Goal: Task Accomplishment & Management: Manage account settings

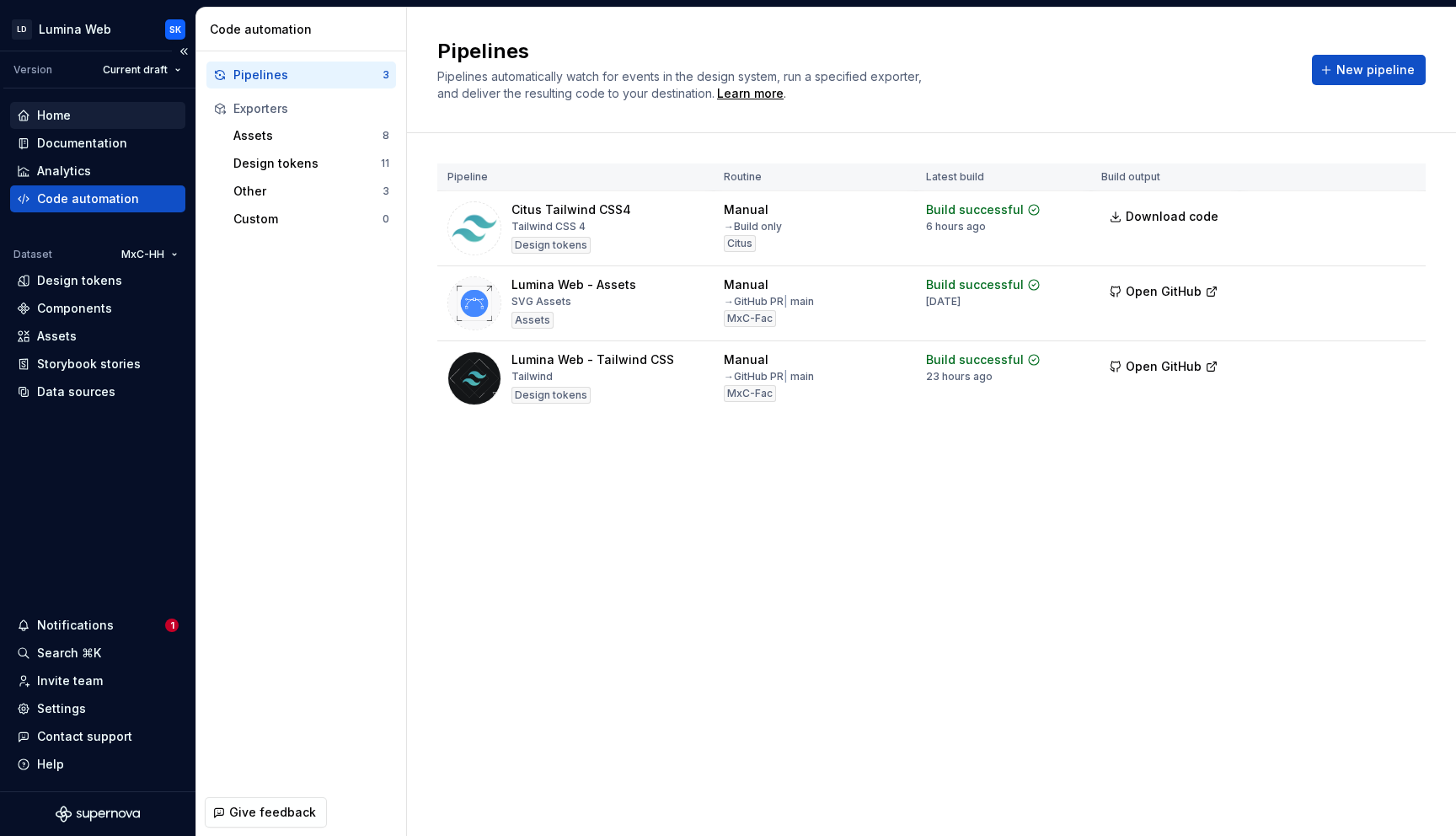
click at [84, 118] on div "Home" at bounding box center [98, 116] width 162 height 17
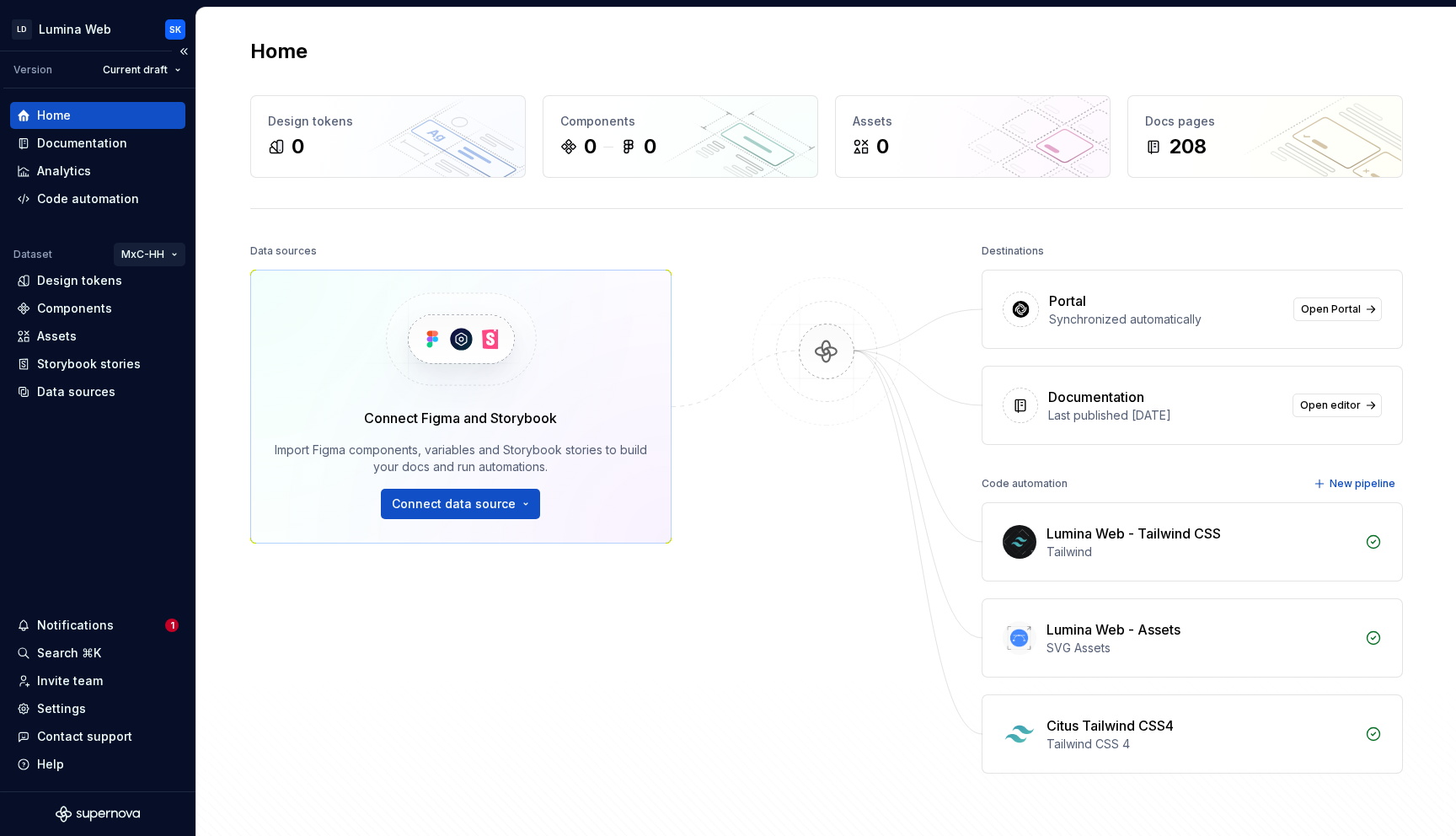
click at [140, 250] on html "LD Lumina Web SK Version Current draft Home Documentation Analytics Code automa…" at bounding box center [728, 418] width 1456 height 836
click at [182, 313] on div "MxC-Fac" at bounding box center [200, 314] width 110 height 17
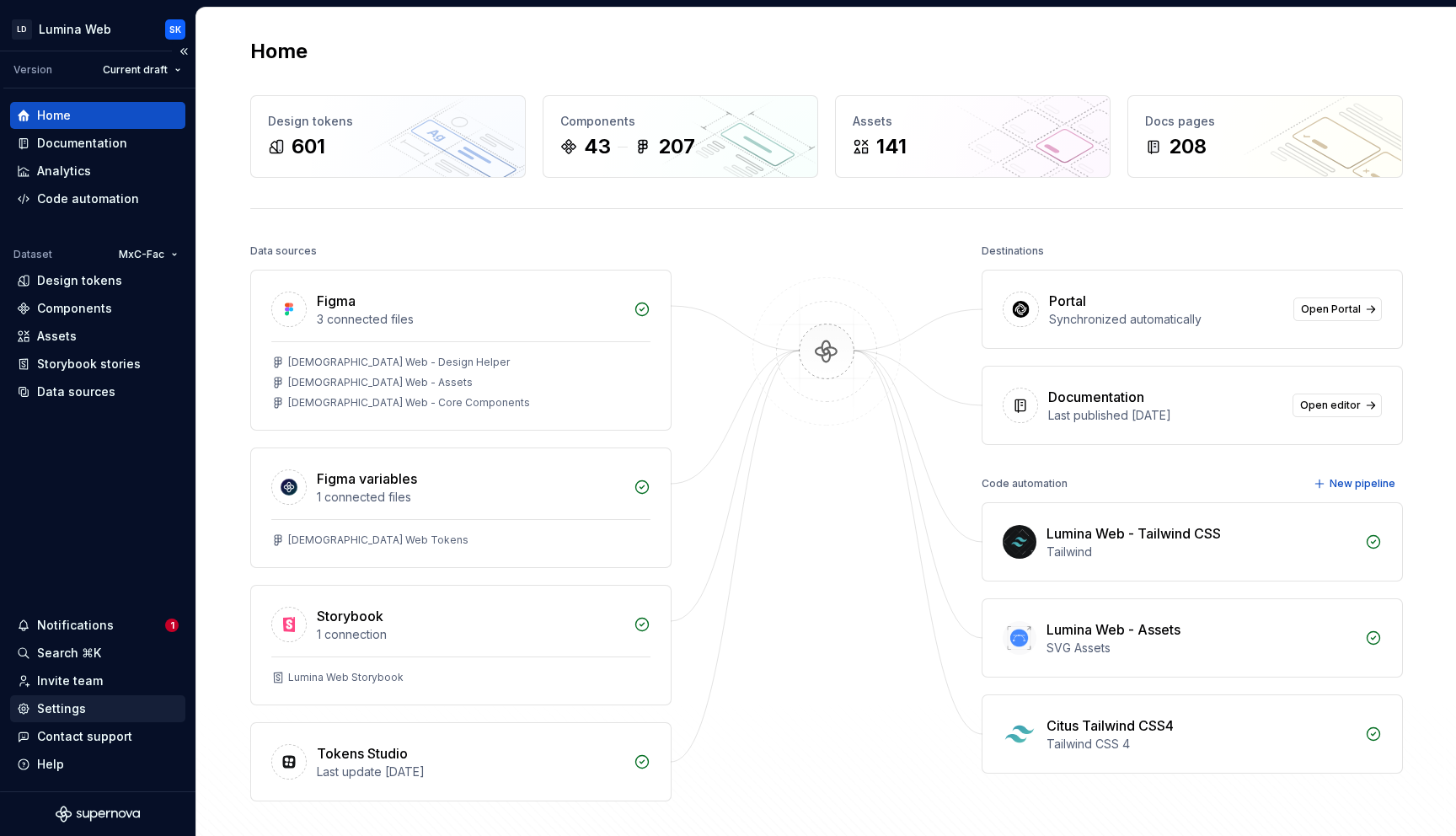
click at [77, 712] on div "Settings" at bounding box center [61, 709] width 49 height 17
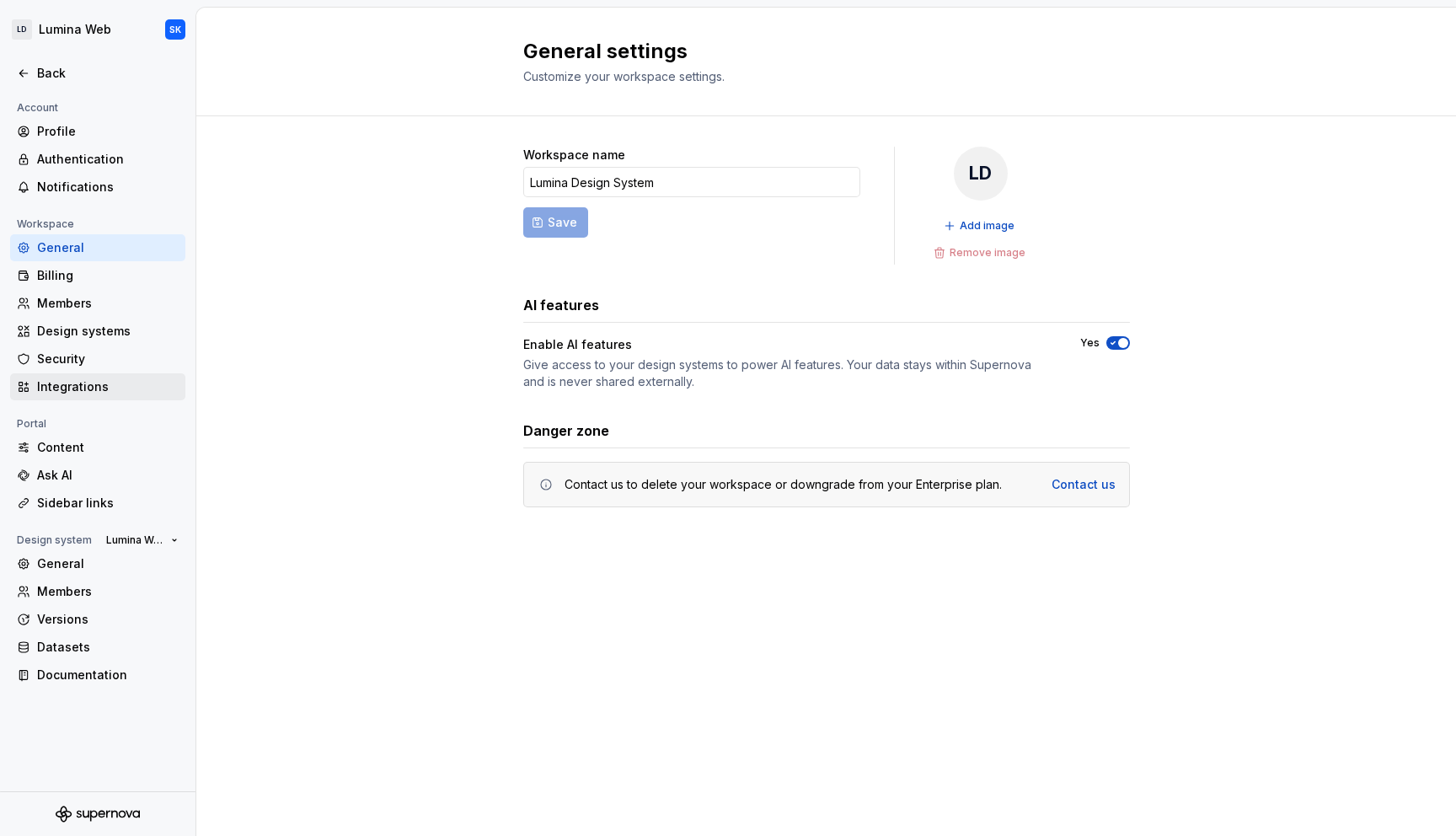
click at [104, 387] on div "Integrations" at bounding box center [107, 387] width 141 height 17
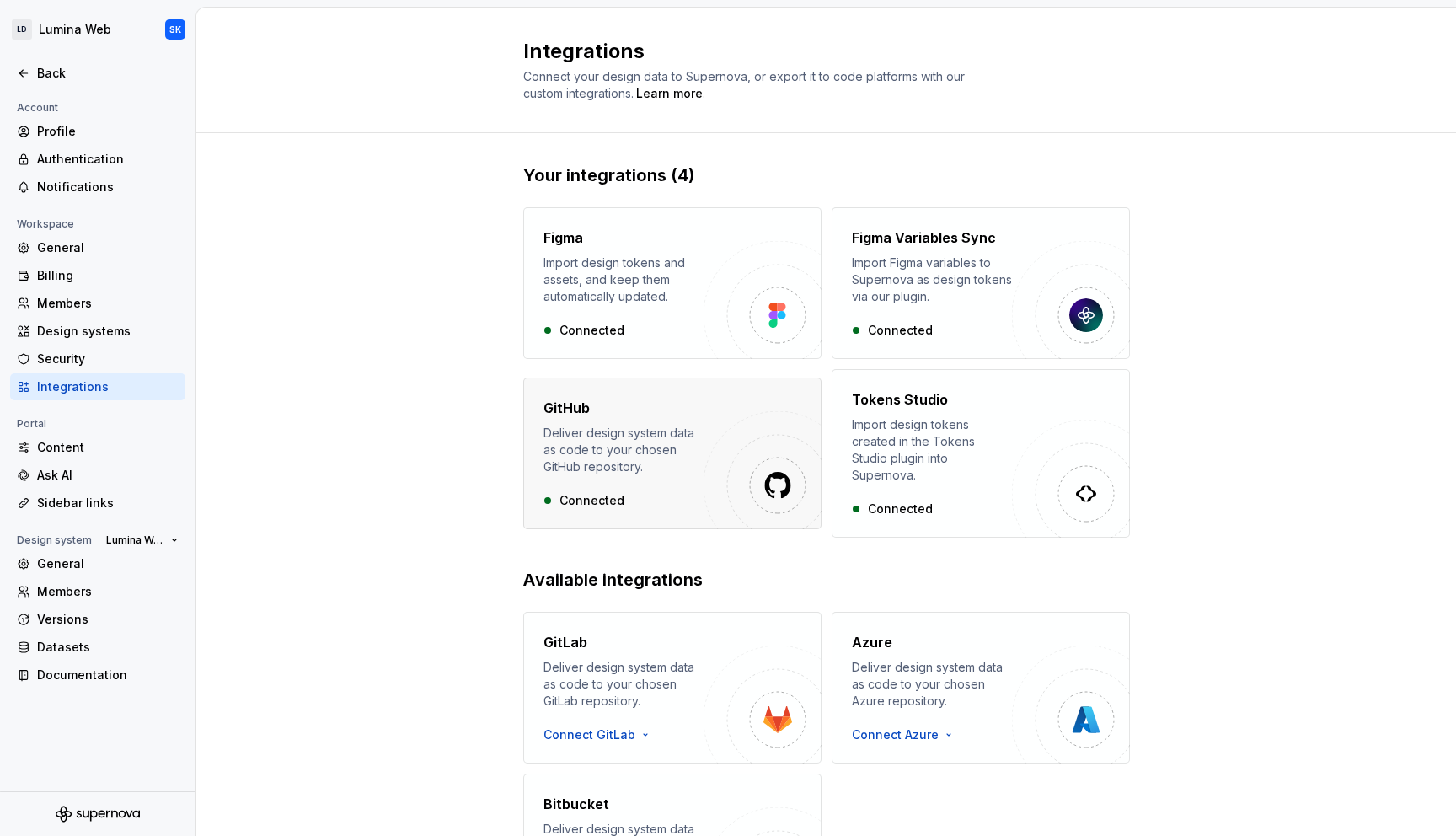
click at [635, 445] on div "Deliver design system data as code to your chosen GitHub repository." at bounding box center [624, 450] width 160 height 51
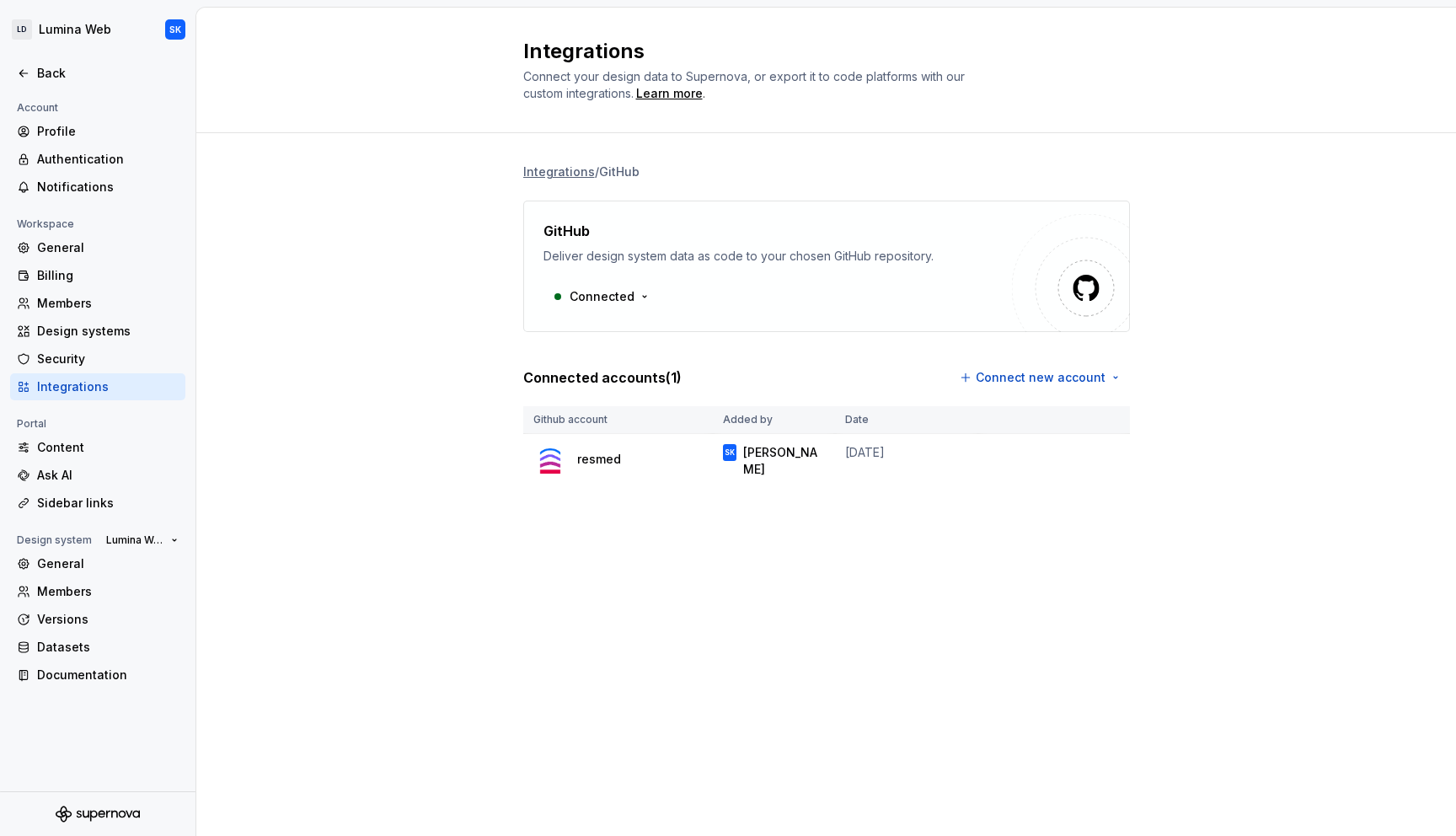
click at [125, 87] on div at bounding box center [98, 92] width 195 height 11
click at [107, 74] on div "Back" at bounding box center [107, 74] width 141 height 17
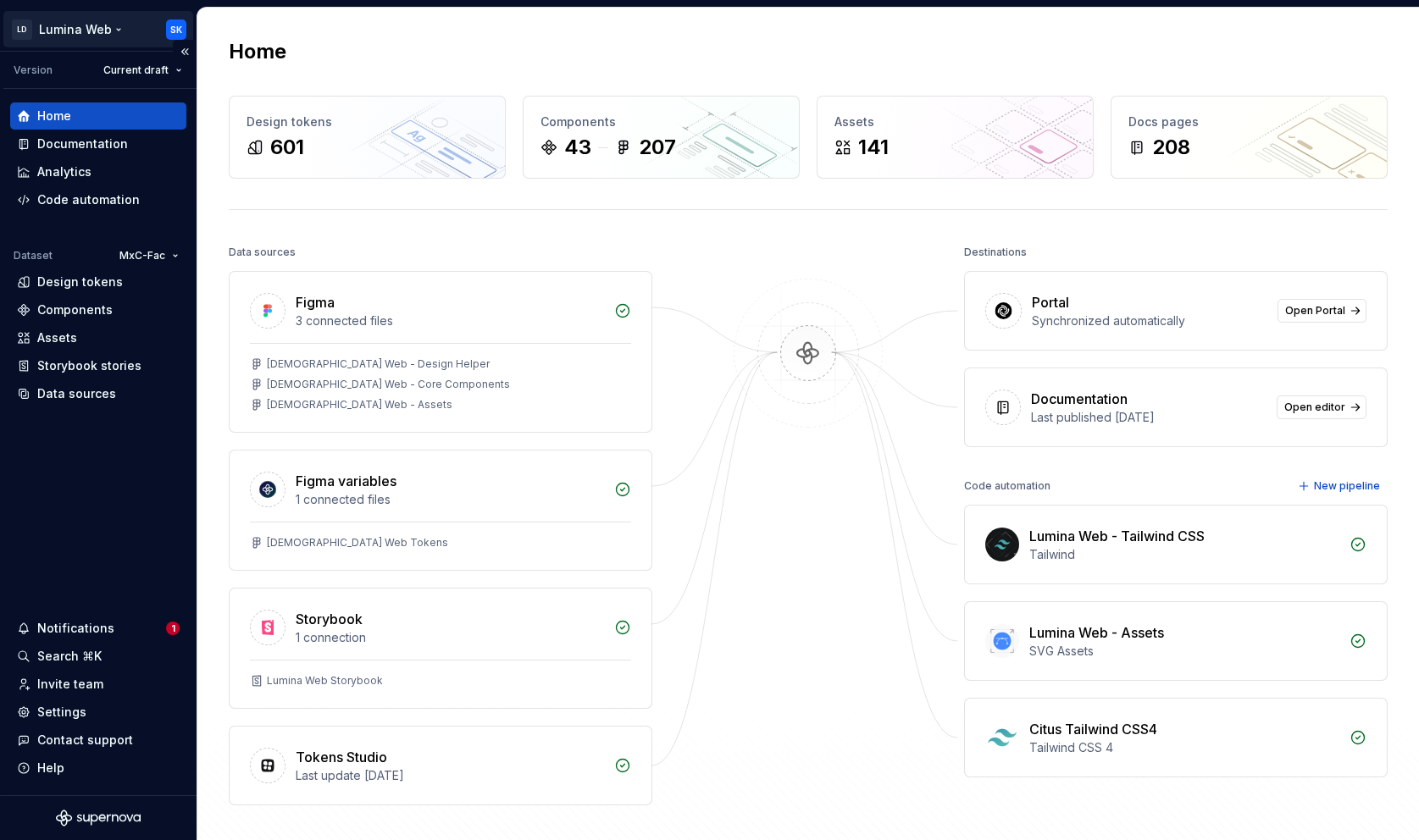
click at [97, 30] on html "LD Lumina Web SK Version Current draft Home Documentation Analytics Code automa…" at bounding box center [710, 420] width 1419 height 840
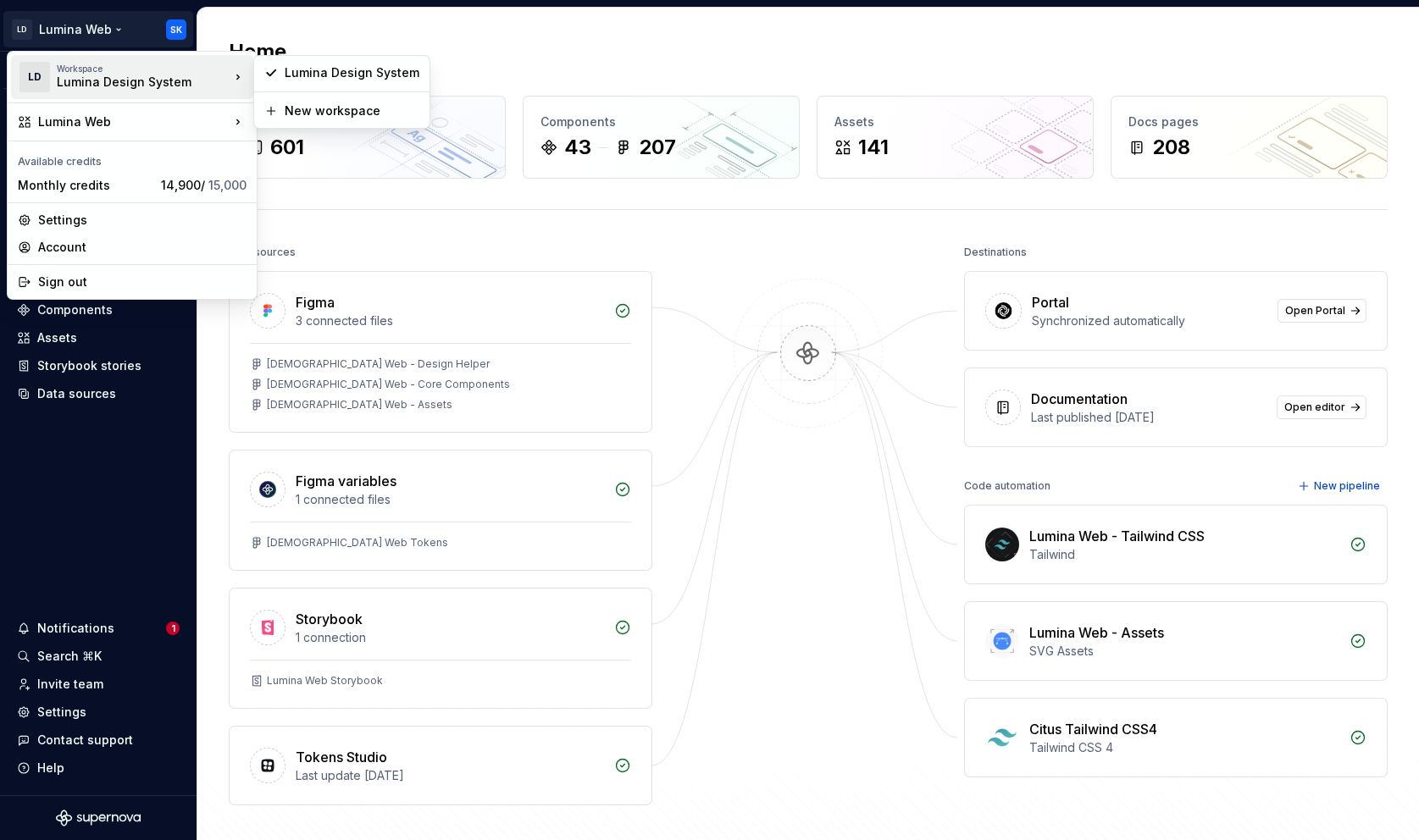
click at [556, 50] on html "LD Lumina Web SK Version Current draft Home Documentation Analytics Code automa…" at bounding box center [710, 420] width 1419 height 840
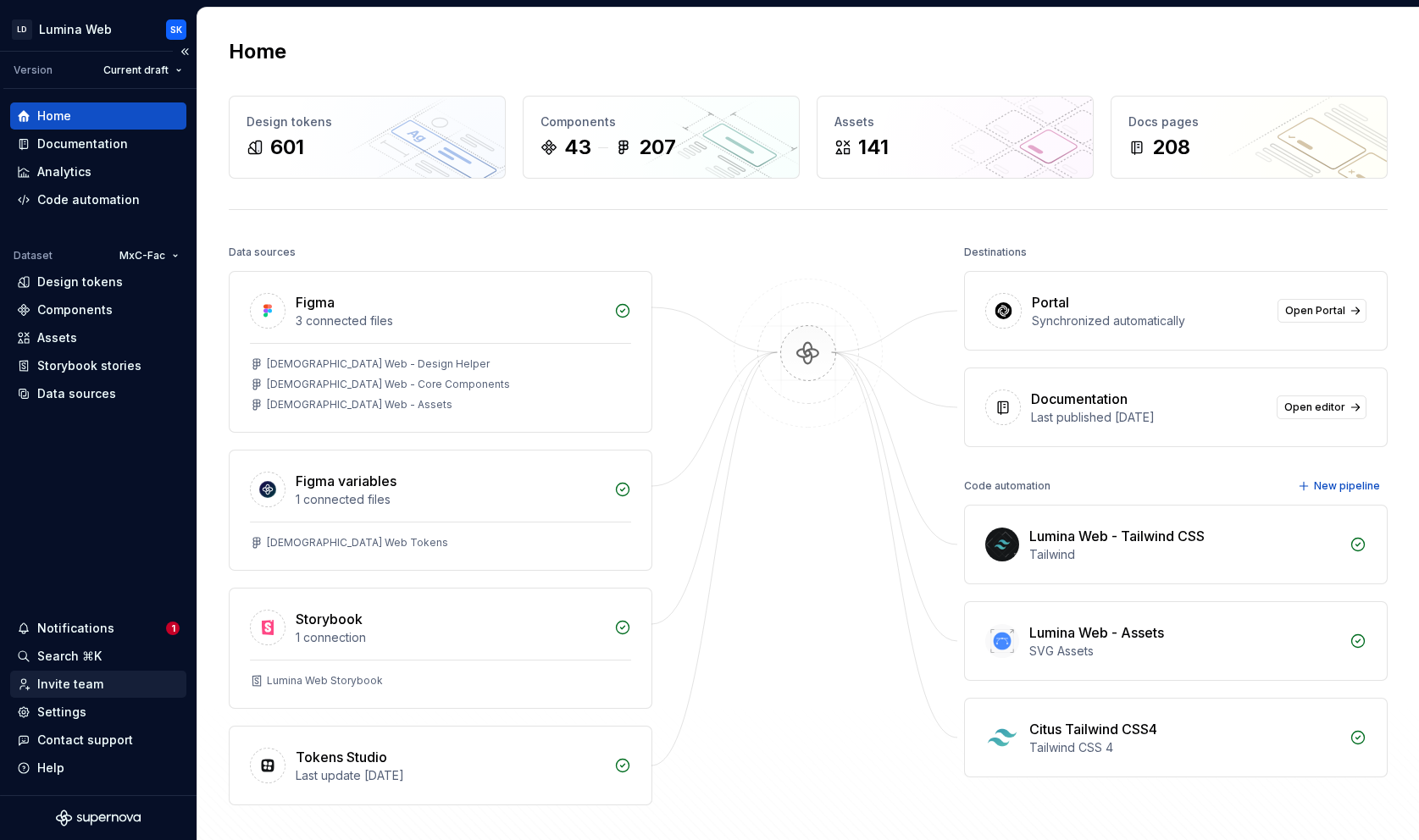
click at [104, 671] on div "Invite team" at bounding box center [98, 683] width 177 height 27
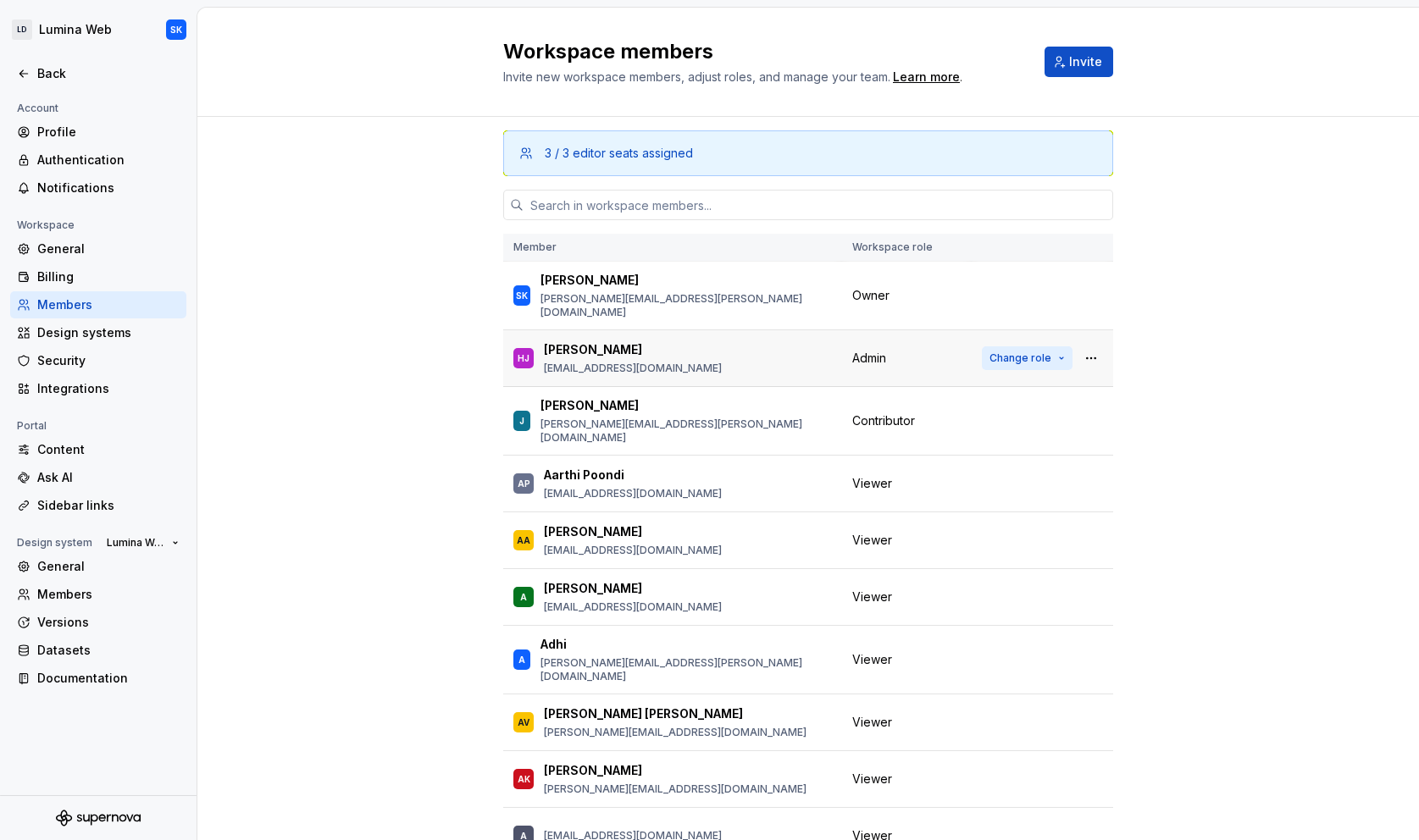
click at [1013, 351] on span "Change role" at bounding box center [1020, 358] width 62 height 14
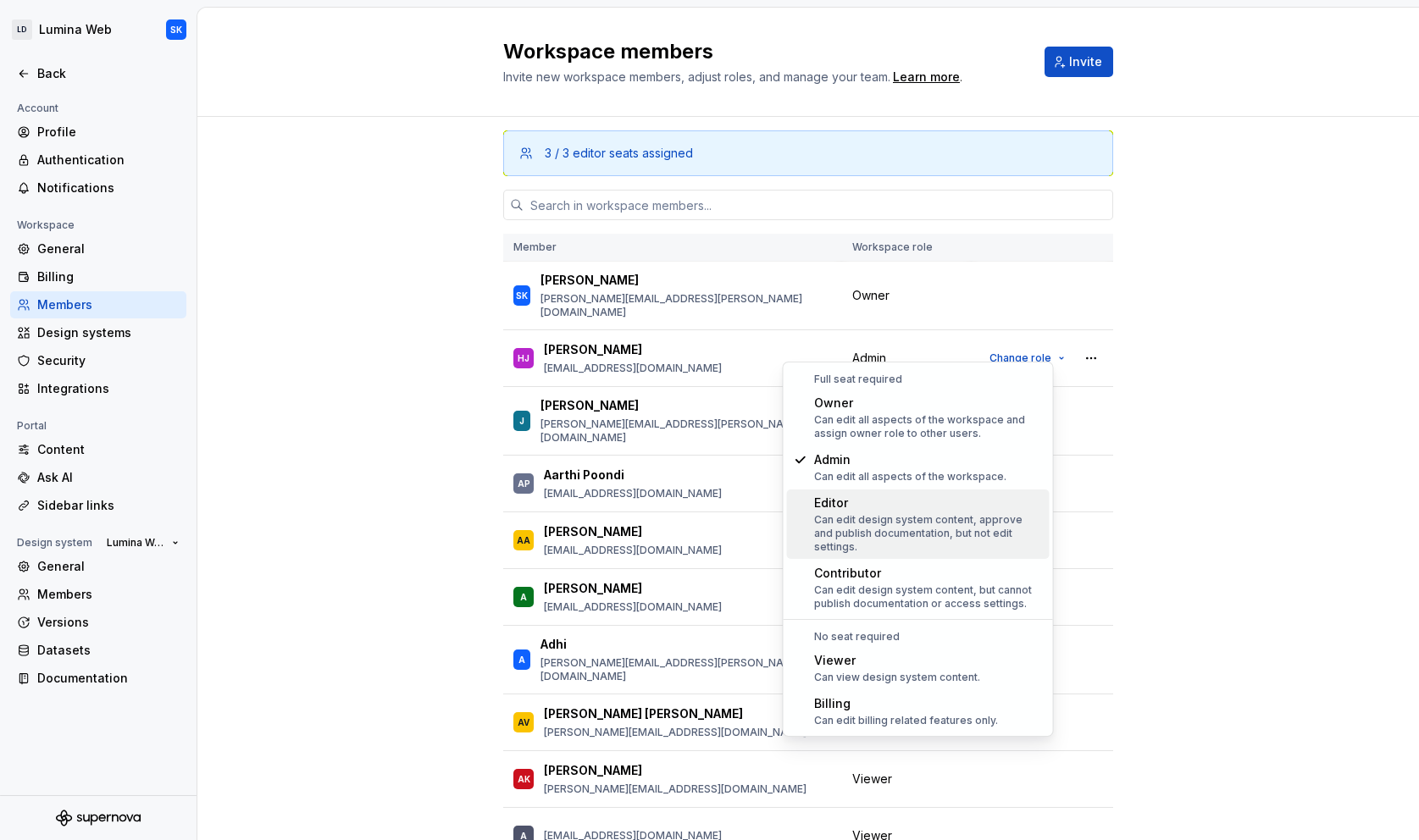
click at [1153, 396] on div "3 / 3 editor seats assigned Member Workspace role SK [PERSON_NAME] [PERSON_NAME…" at bounding box center [808, 533] width 1222 height 832
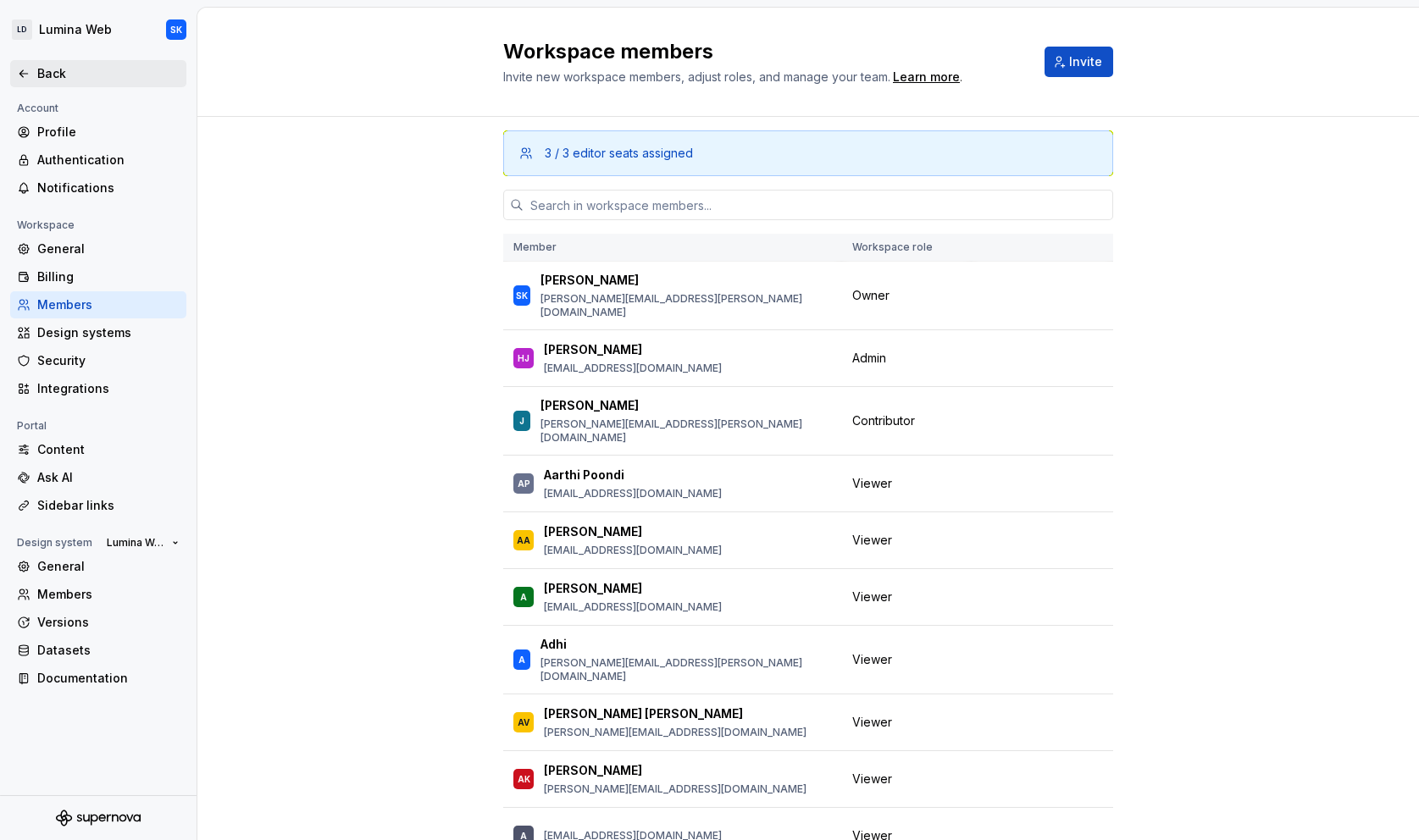
click at [89, 76] on div "Back" at bounding box center [108, 74] width 142 height 17
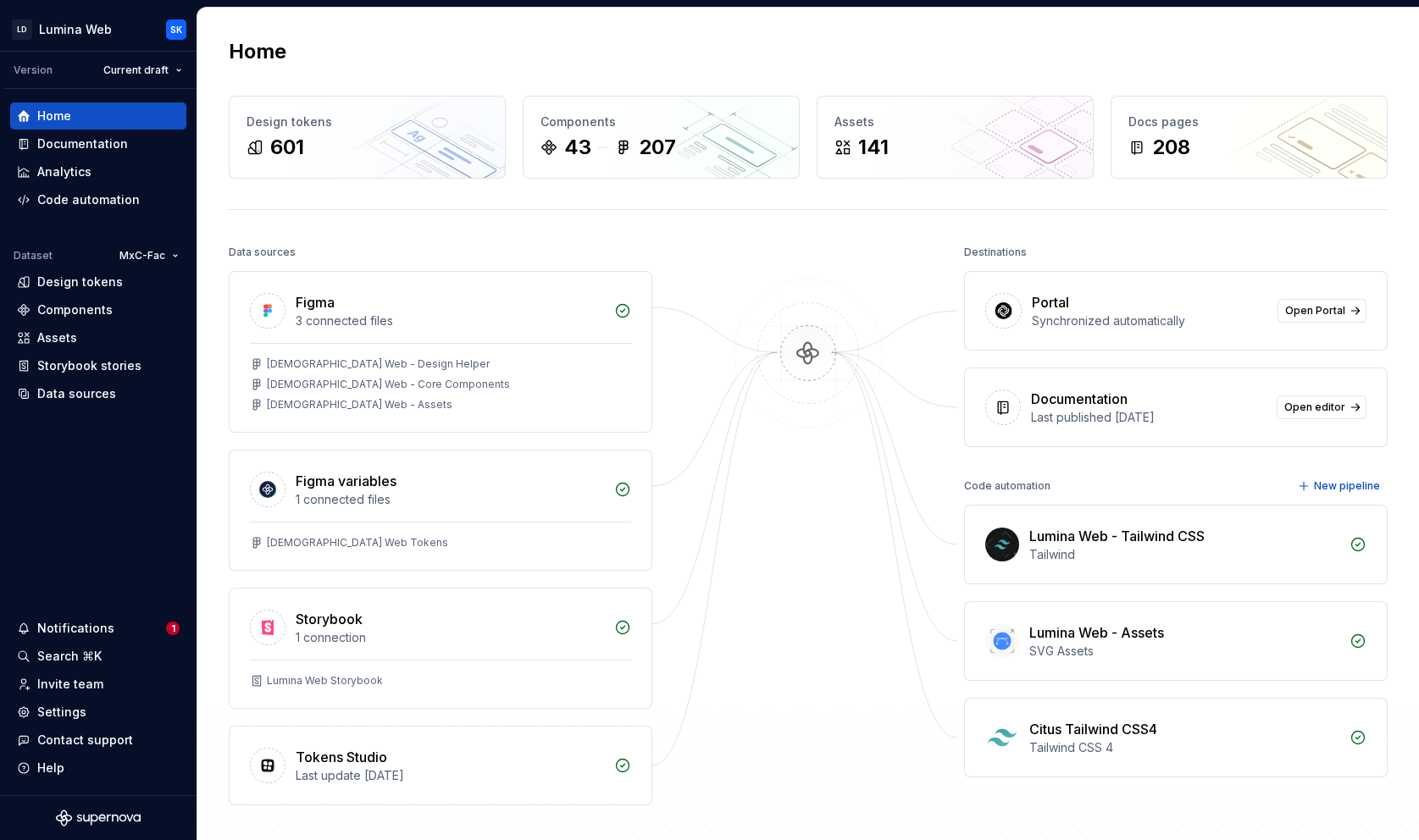
click at [469, 71] on div "Home Design tokens 601 Components 43 207 Assets 141 Docs pages 208 Data sources…" at bounding box center [808, 455] width 1220 height 896
click at [82, 29] on html "LD Lumina Web SK Version Current draft Home Documentation Analytics Code automa…" at bounding box center [710, 420] width 1419 height 840
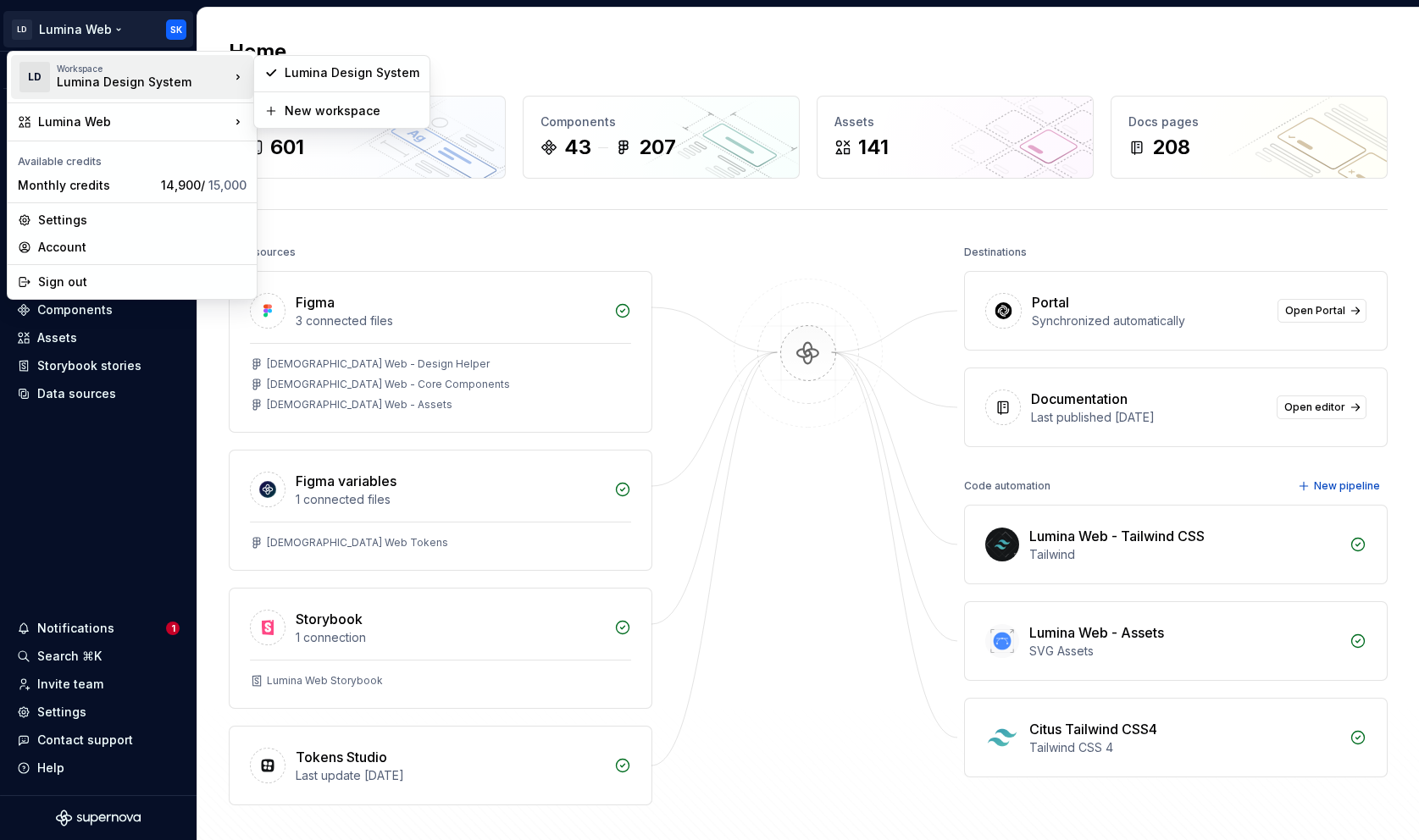
click at [999, 27] on html "LD Lumina Web SK Version Current draft Home Documentation Analytics Code automa…" at bounding box center [710, 420] width 1419 height 840
